Goal: Book appointment/travel/reservation

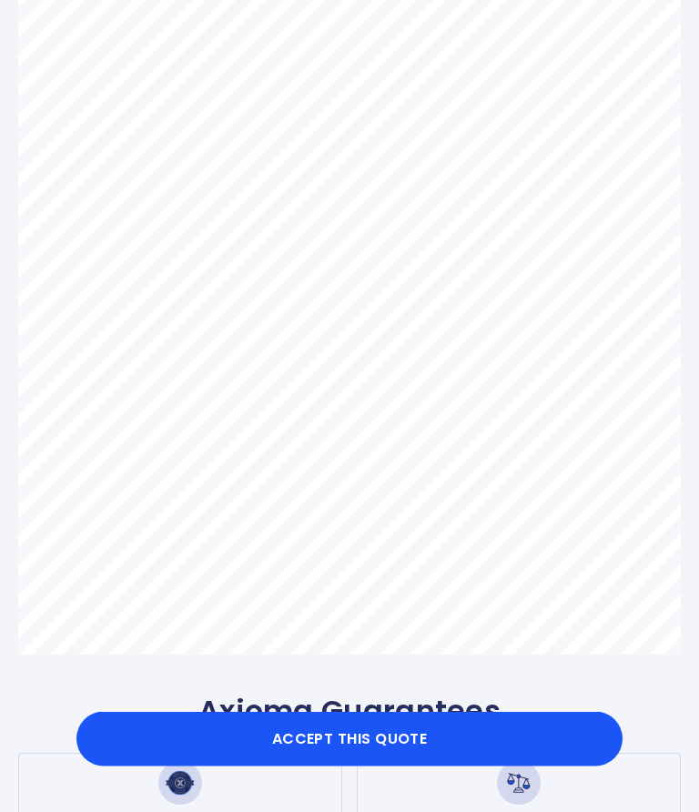
scroll to position [341, 0]
click at [290, 762] on button "Accept this Quote" at bounding box center [349, 739] width 546 height 55
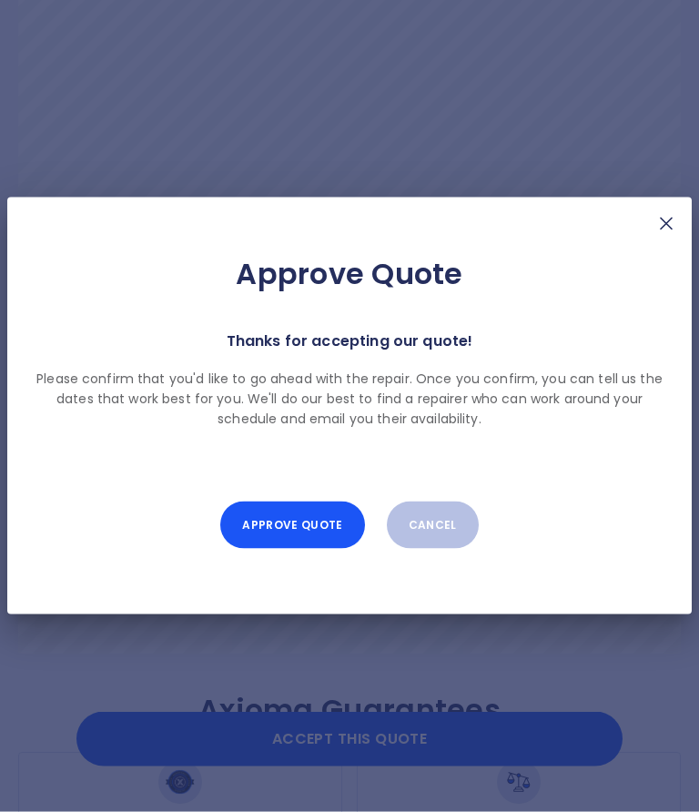
scroll to position [342, 0]
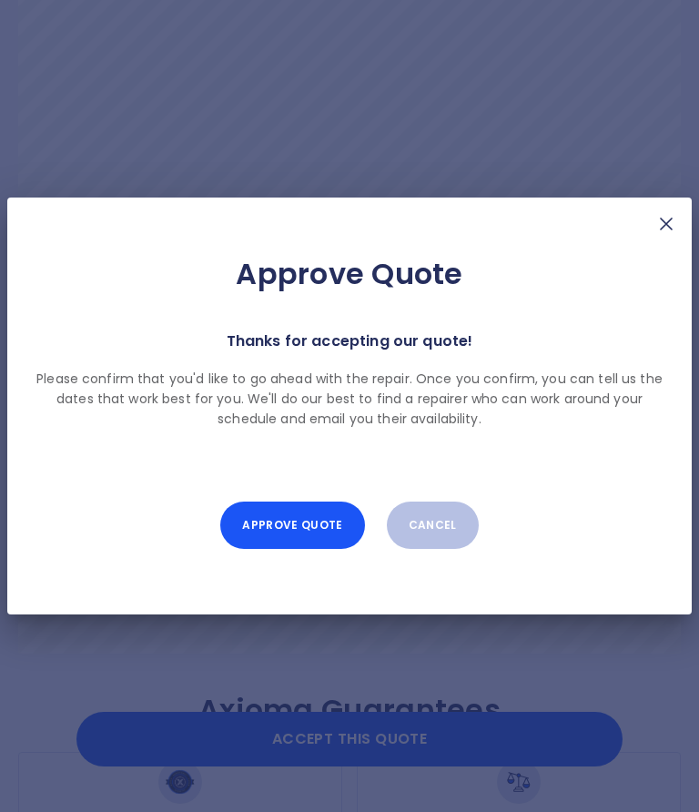
click at [290, 549] on button "Approve Quote" at bounding box center [292, 525] width 144 height 47
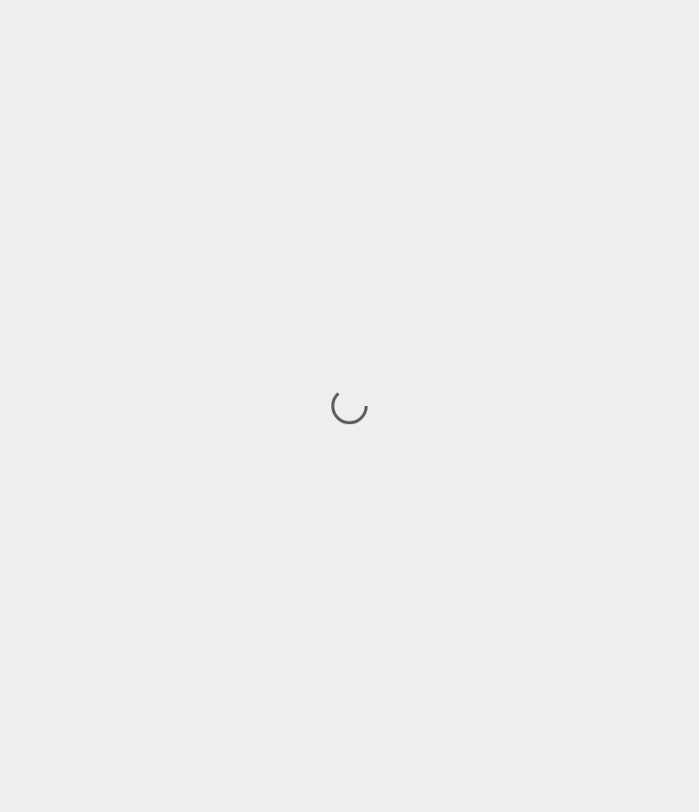
scroll to position [79, 0]
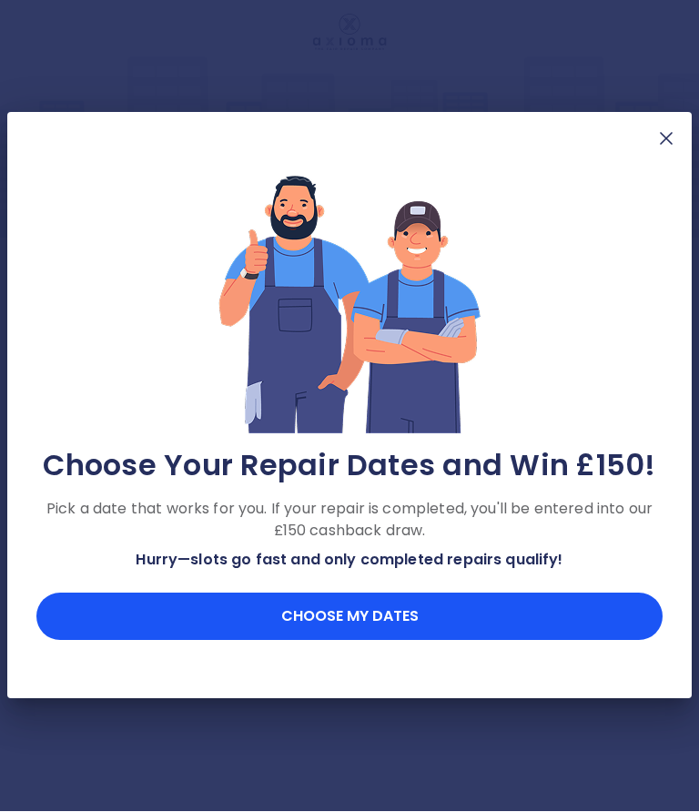
click at [290, 621] on button "Choose my dates" at bounding box center [349, 617] width 626 height 47
click at [290, 614] on button "Choose my dates" at bounding box center [349, 617] width 626 height 47
click at [290, 137] on img at bounding box center [666, 139] width 22 height 22
click at [290, 133] on img at bounding box center [666, 139] width 22 height 22
click at [290, 134] on img at bounding box center [666, 139] width 22 height 22
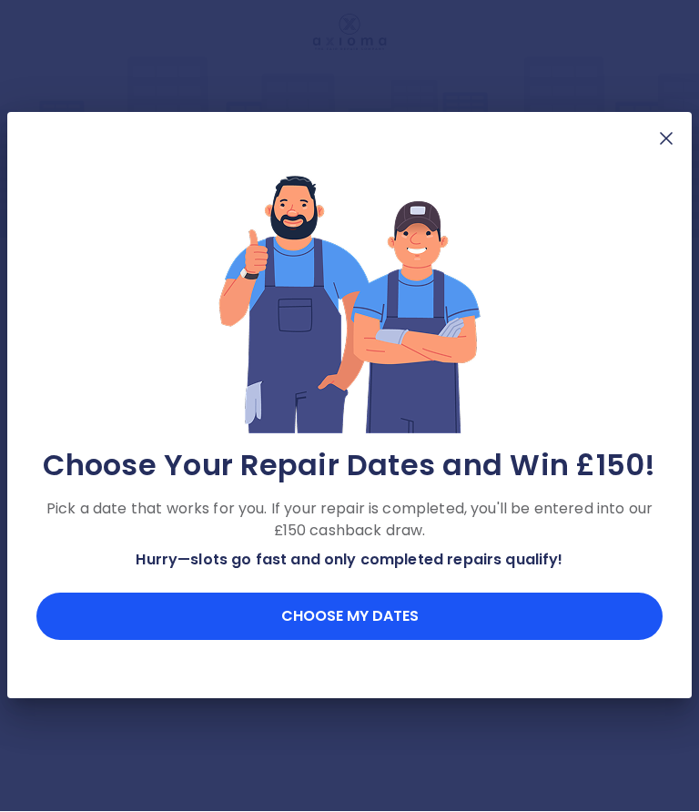
click at [290, 147] on img at bounding box center [666, 139] width 22 height 22
click at [290, 139] on img at bounding box center [666, 139] width 22 height 22
click at [290, 127] on div at bounding box center [666, 138] width 22 height 23
